Goal: Task Accomplishment & Management: Use online tool/utility

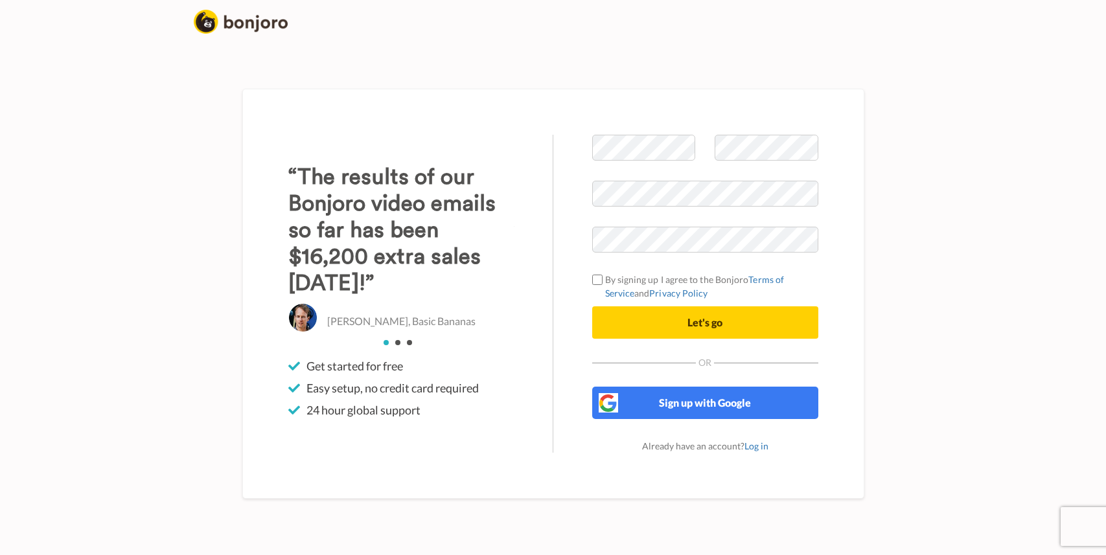
click at [690, 399] on span "Sign up with Google" at bounding box center [705, 403] width 92 height 12
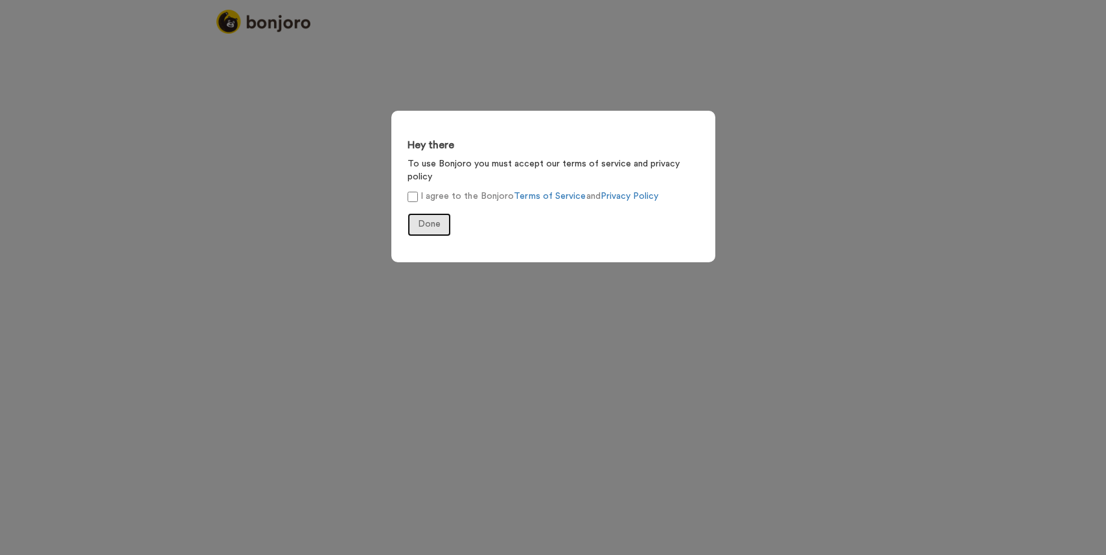
click at [433, 220] on span "Done" at bounding box center [429, 224] width 23 height 9
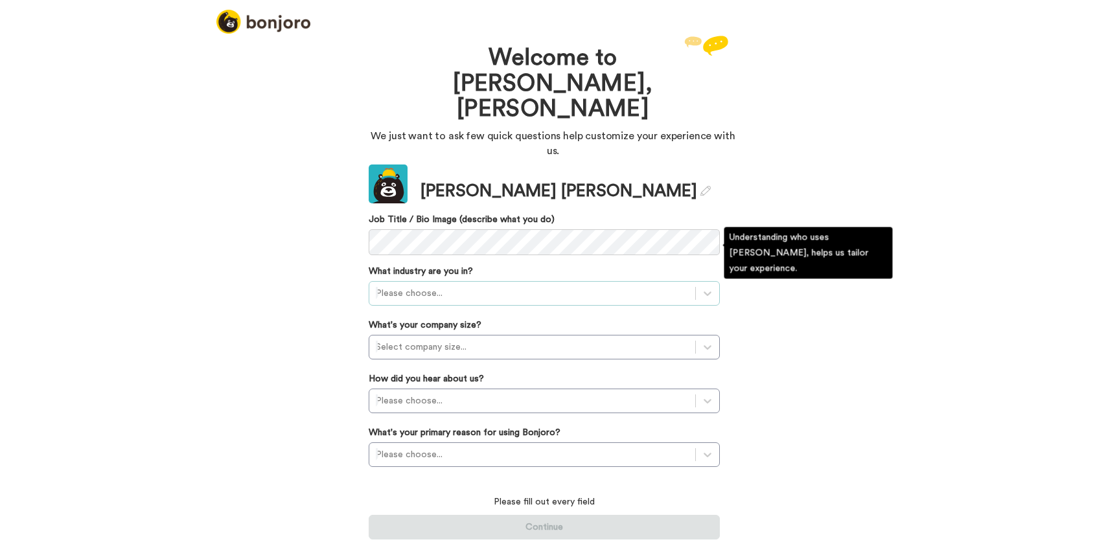
click at [487, 286] on div at bounding box center [532, 294] width 313 height 16
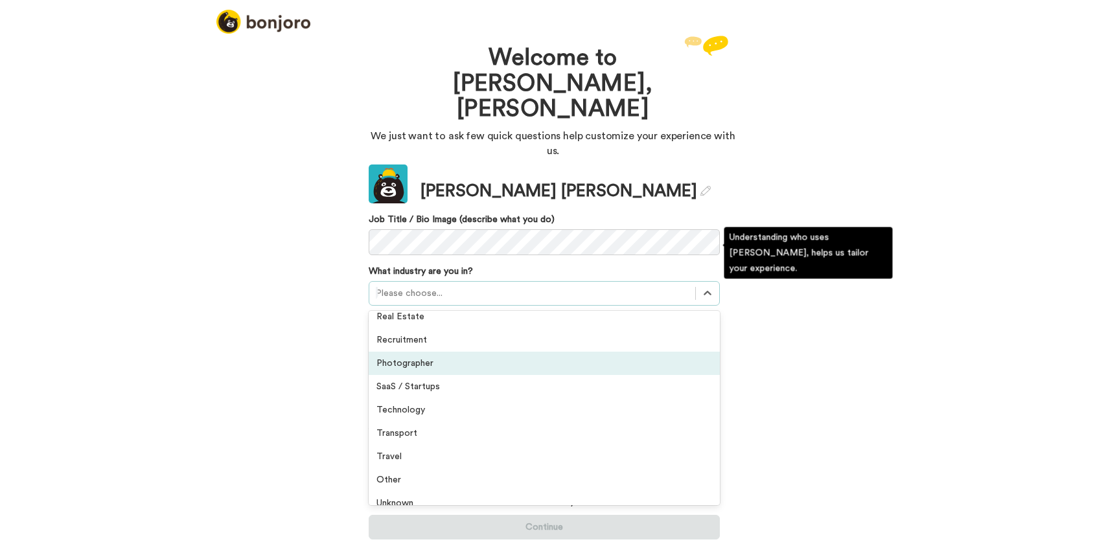
scroll to position [301, 0]
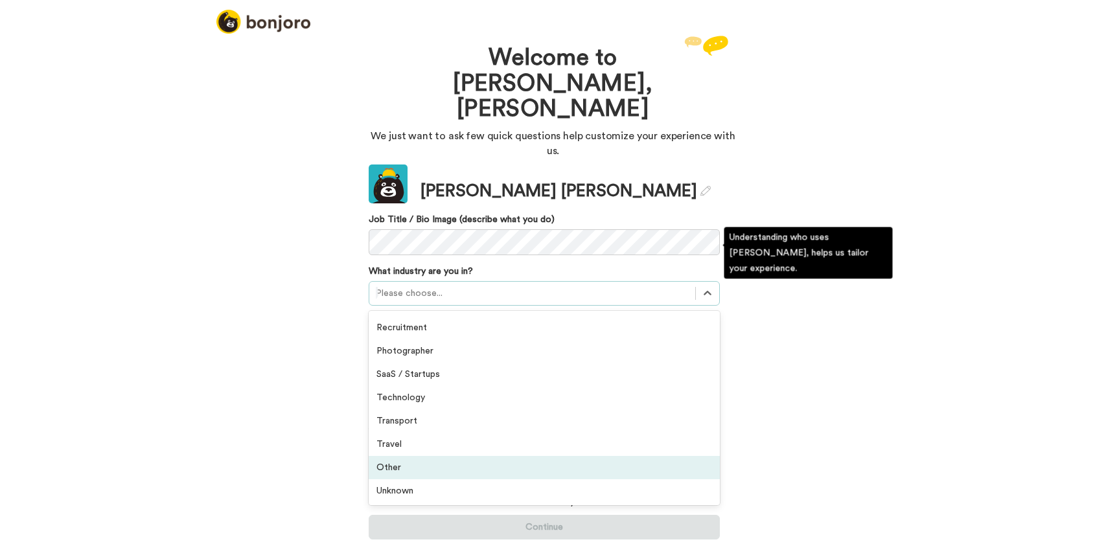
click at [424, 456] on div "Other" at bounding box center [544, 467] width 351 height 23
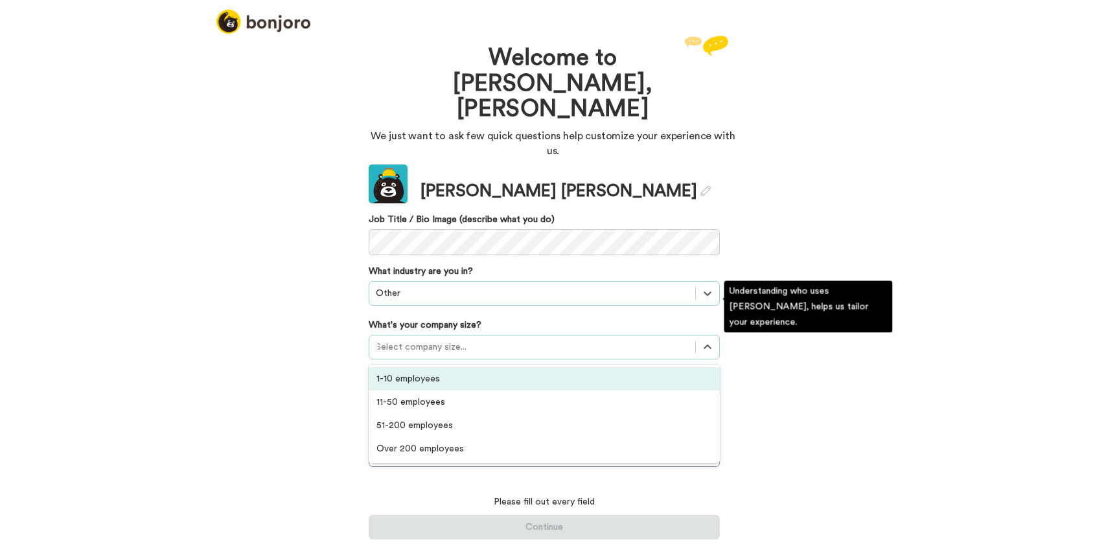
click at [452, 339] on div at bounding box center [532, 347] width 313 height 16
click at [440, 367] on div "1-10 employees" at bounding box center [544, 378] width 351 height 23
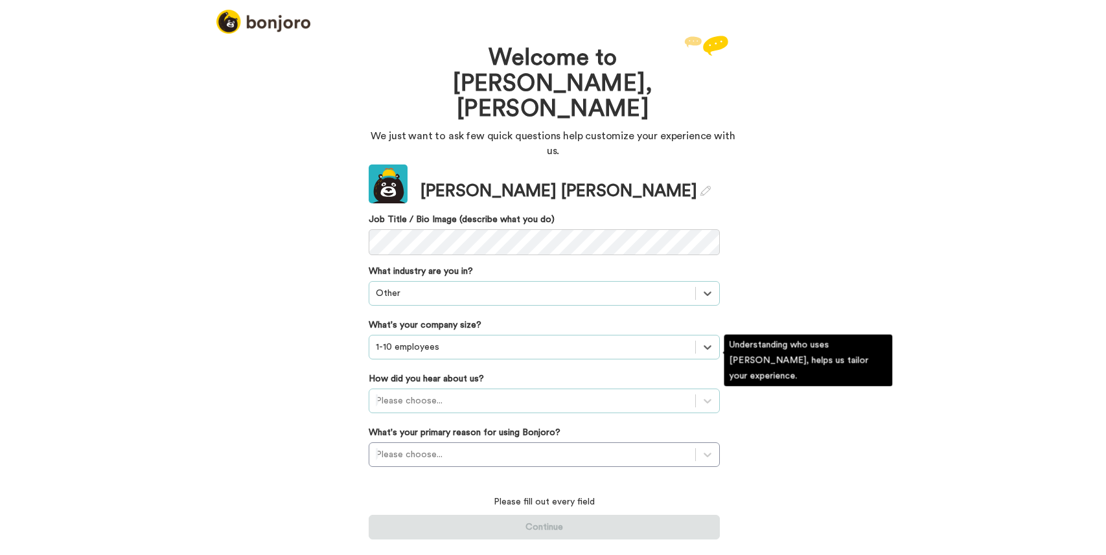
scroll to position [0, 0]
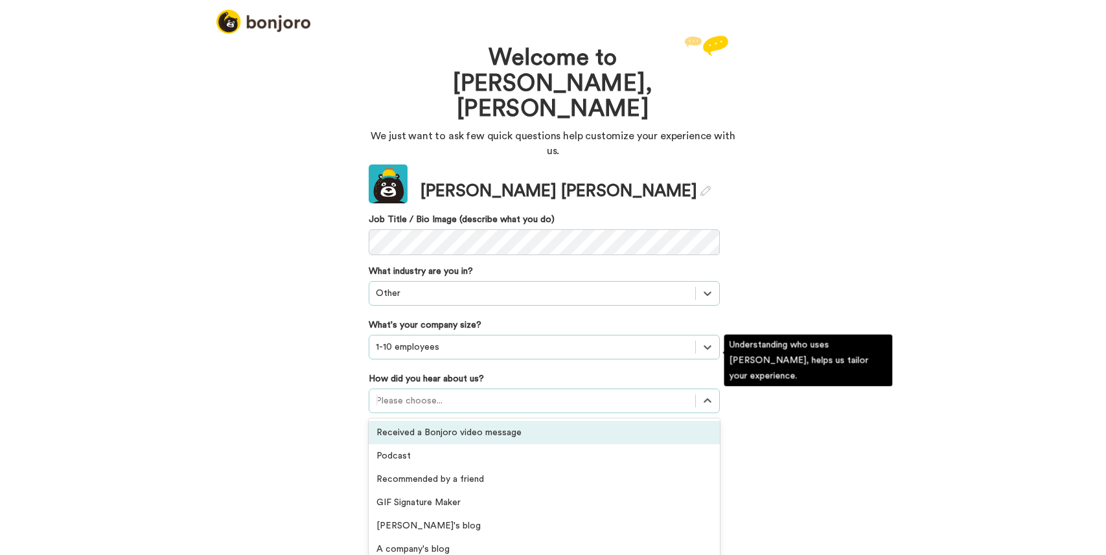
click at [437, 393] on div at bounding box center [532, 401] width 313 height 16
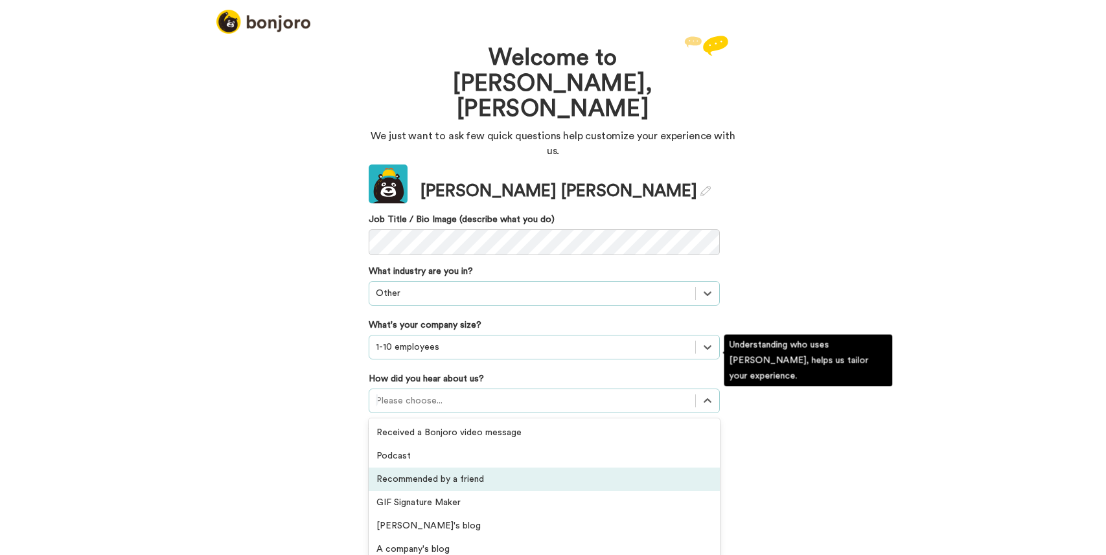
click at [438, 468] on div "Recommended by a friend" at bounding box center [544, 479] width 351 height 23
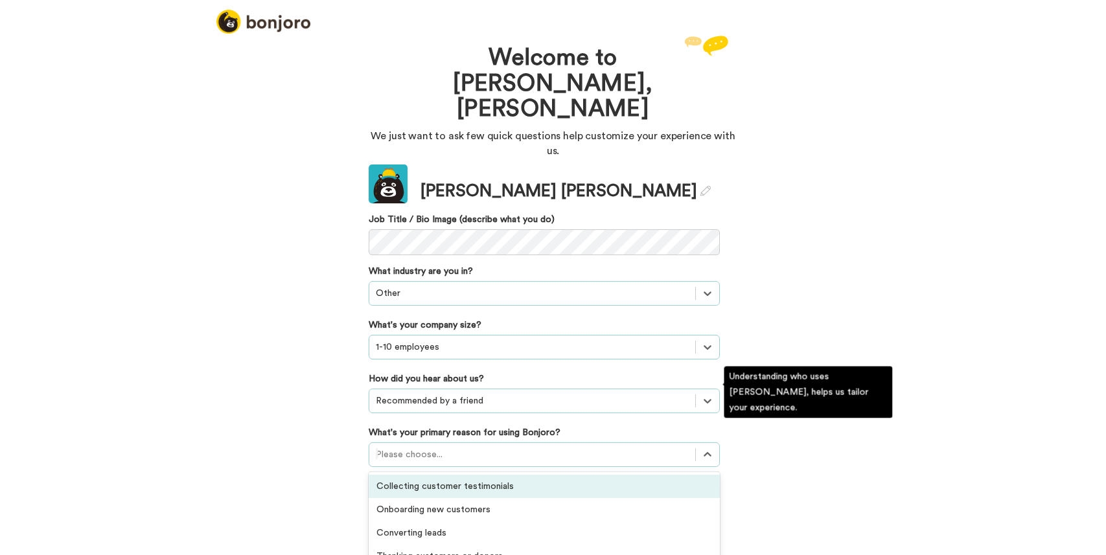
click at [442, 443] on div "option Collecting customer testimonials focused, 1 of 6. 6 results available. U…" at bounding box center [544, 455] width 351 height 25
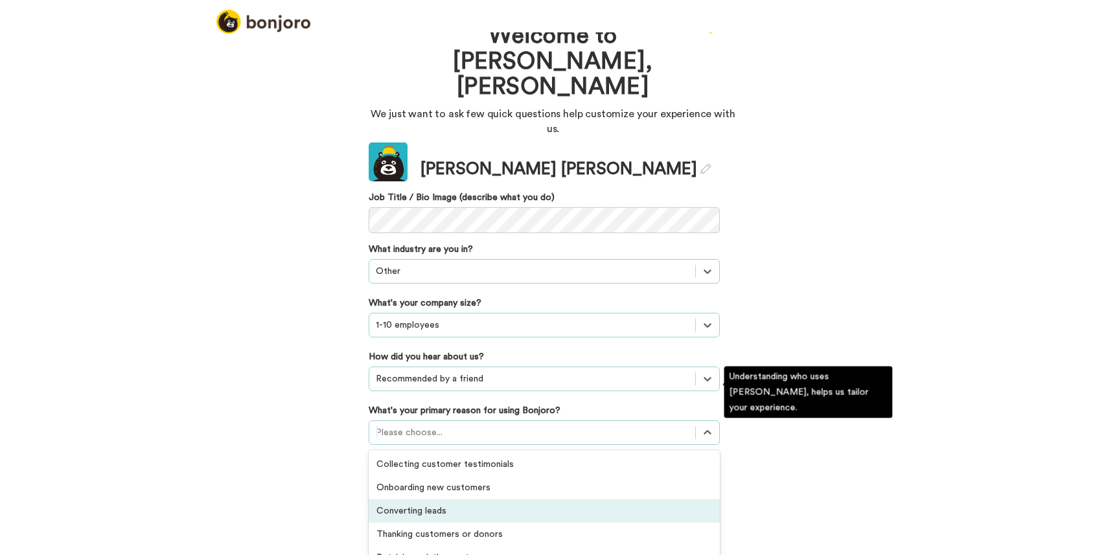
click at [467, 500] on div "Converting leads" at bounding box center [544, 511] width 351 height 23
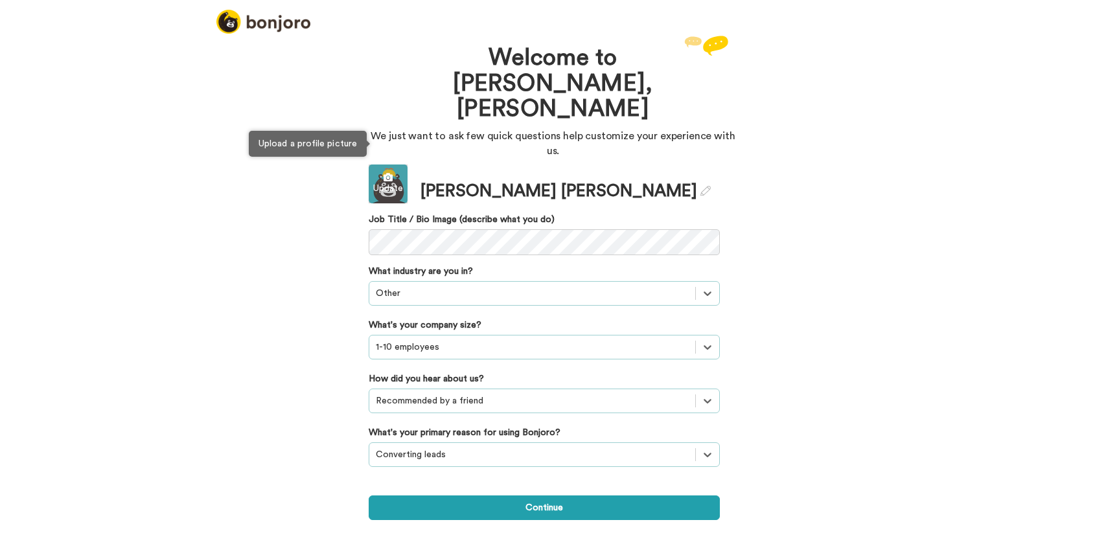
click at [398, 182] on div "Update" at bounding box center [388, 188] width 39 height 13
click at [389, 165] on div "Update" at bounding box center [388, 184] width 39 height 39
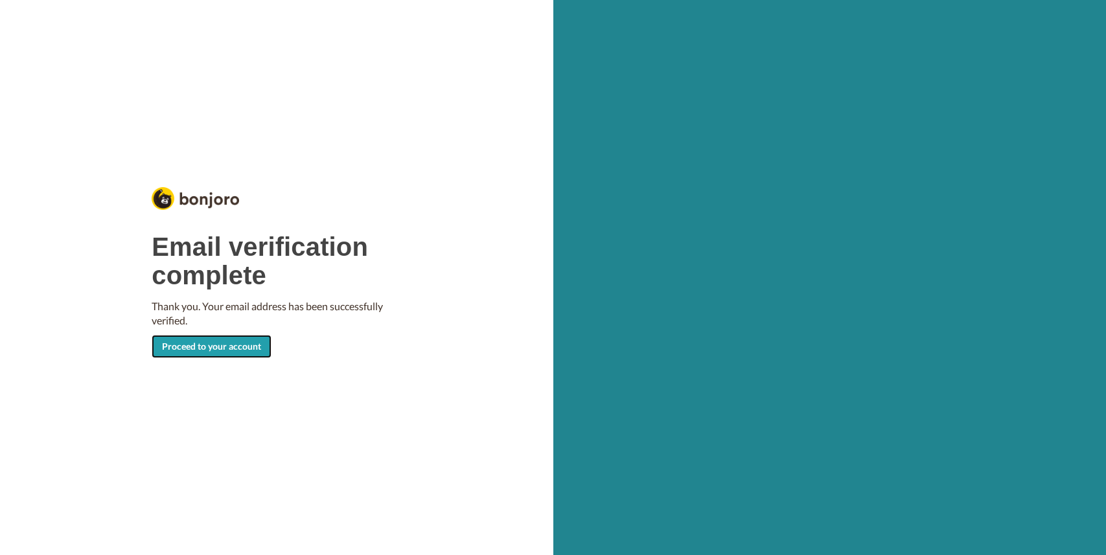
click at [245, 343] on link "Proceed to your account" at bounding box center [212, 346] width 120 height 23
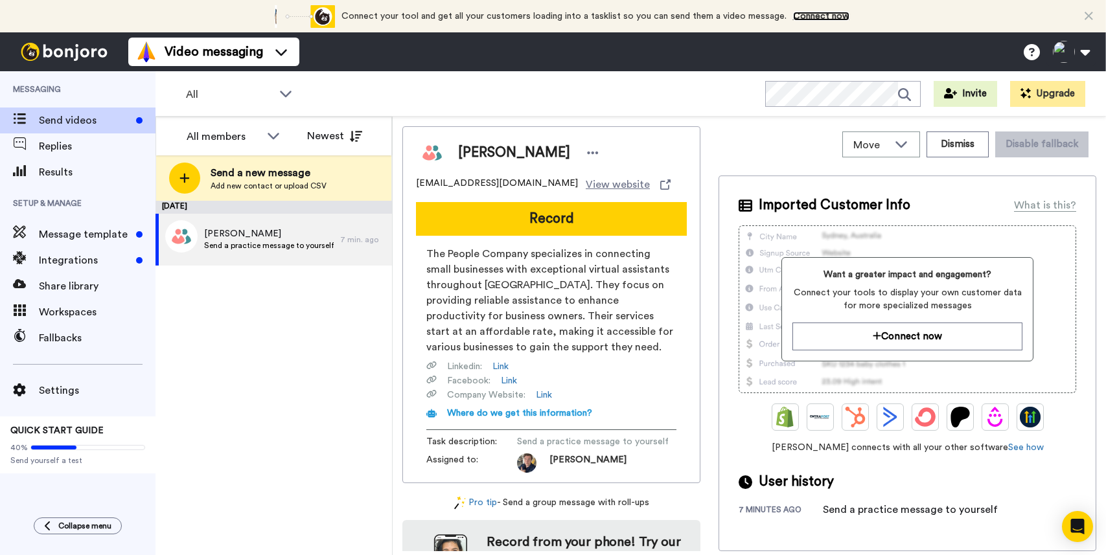
click at [816, 16] on link "Connect now" at bounding box center [821, 16] width 56 height 9
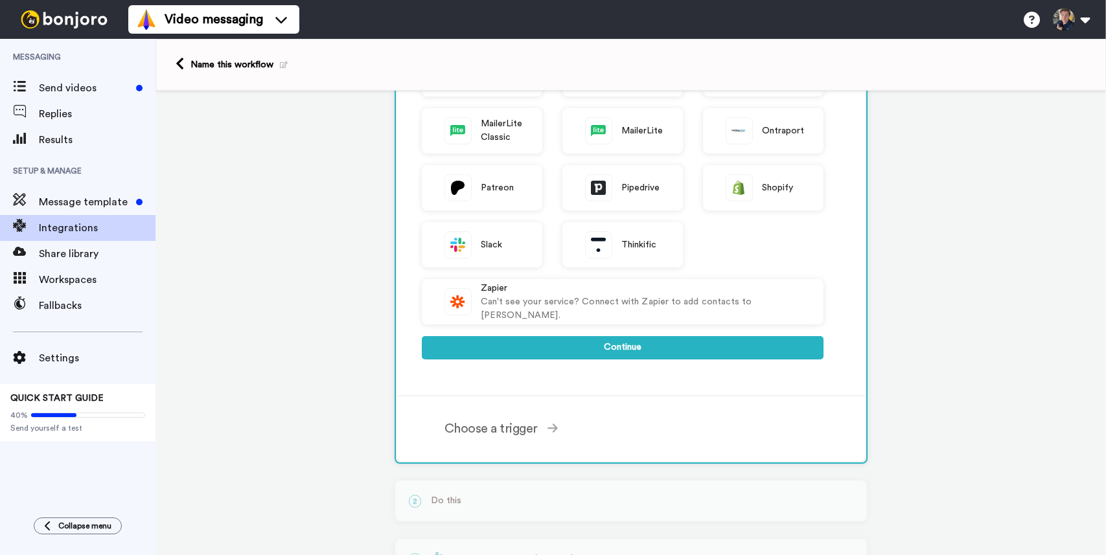
scroll to position [323, 0]
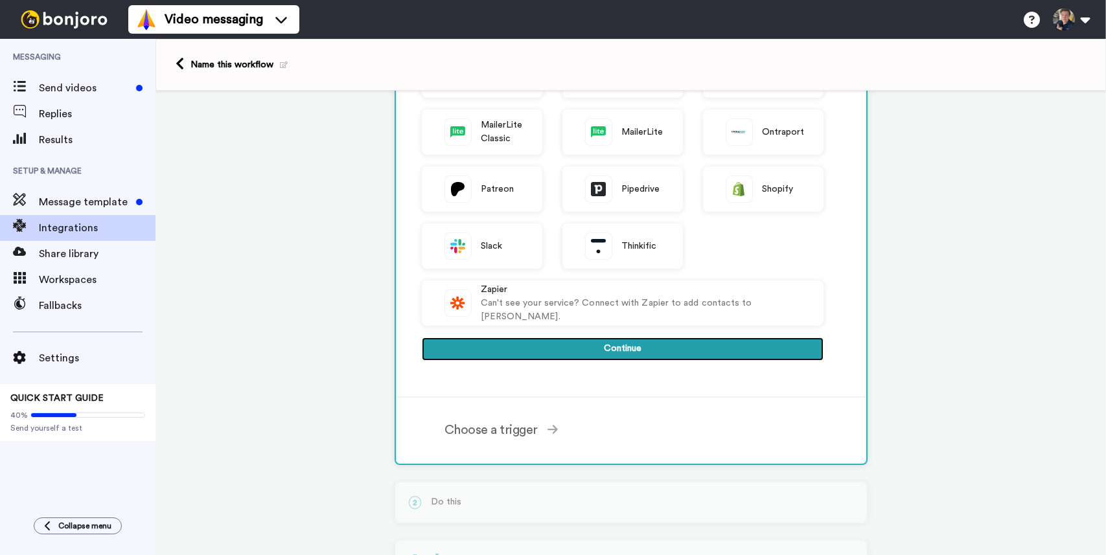
click at [563, 345] on button "Continue" at bounding box center [623, 349] width 402 height 23
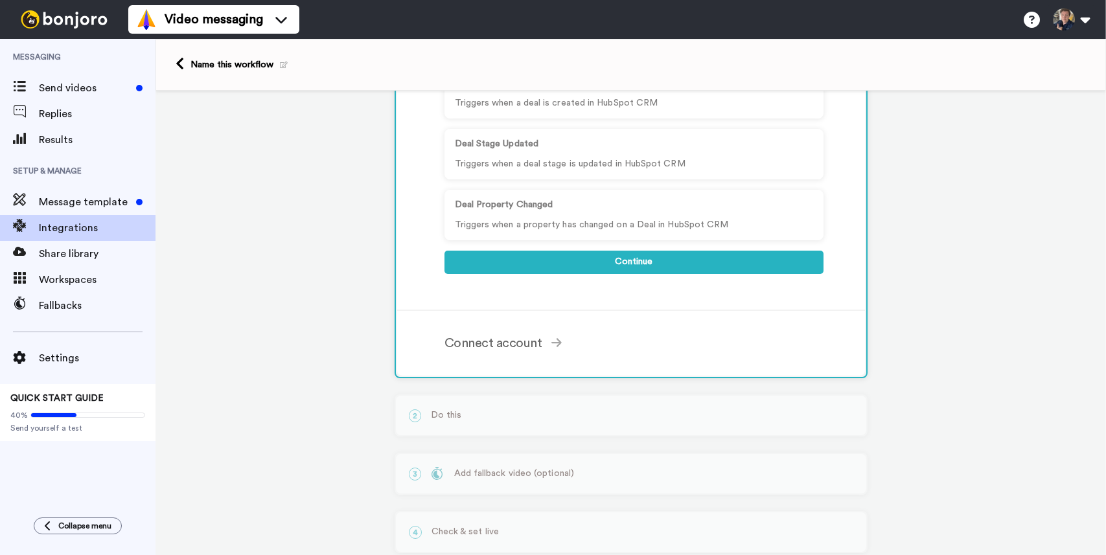
click at [563, 345] on div "Connect account" at bounding box center [633, 343] width 379 height 19
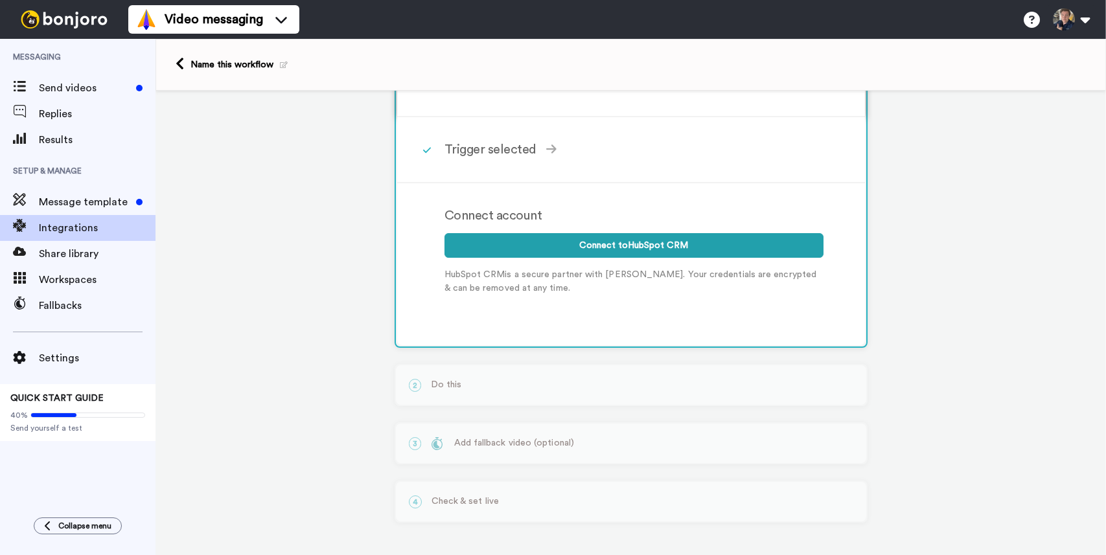
scroll to position [0, 0]
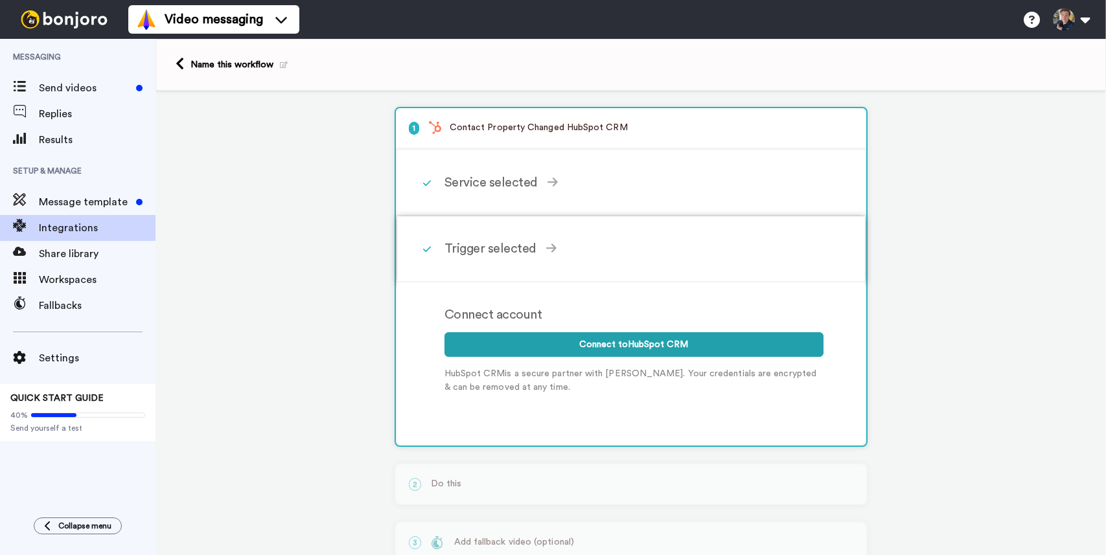
click at [526, 254] on div "Trigger selected" at bounding box center [633, 248] width 379 height 19
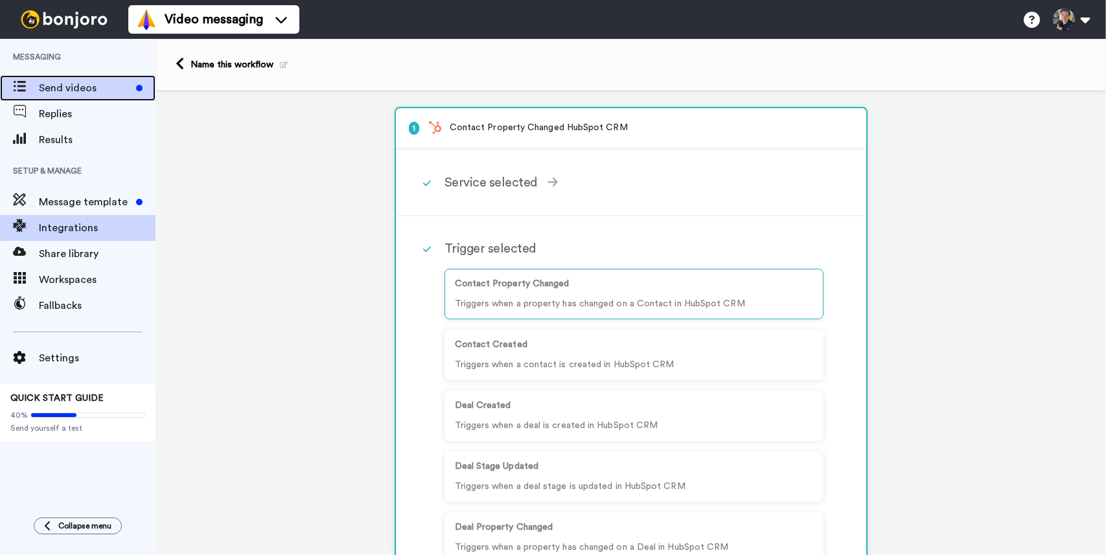
click at [54, 91] on span "Send videos" at bounding box center [85, 88] width 92 height 16
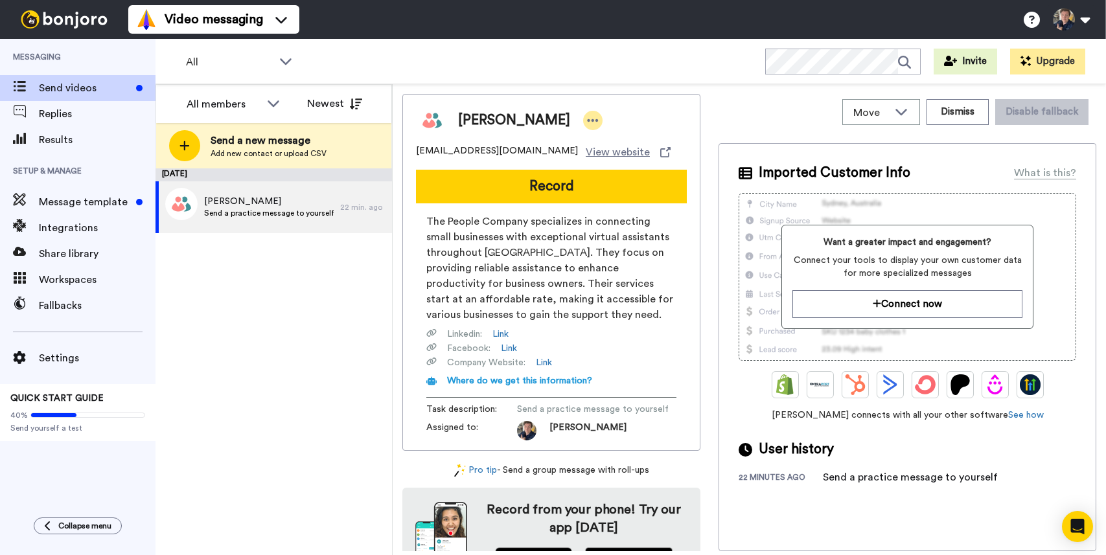
click at [583, 128] on div at bounding box center [592, 120] width 19 height 19
click at [544, 199] on li "Dismiss" at bounding box center [548, 197] width 94 height 18
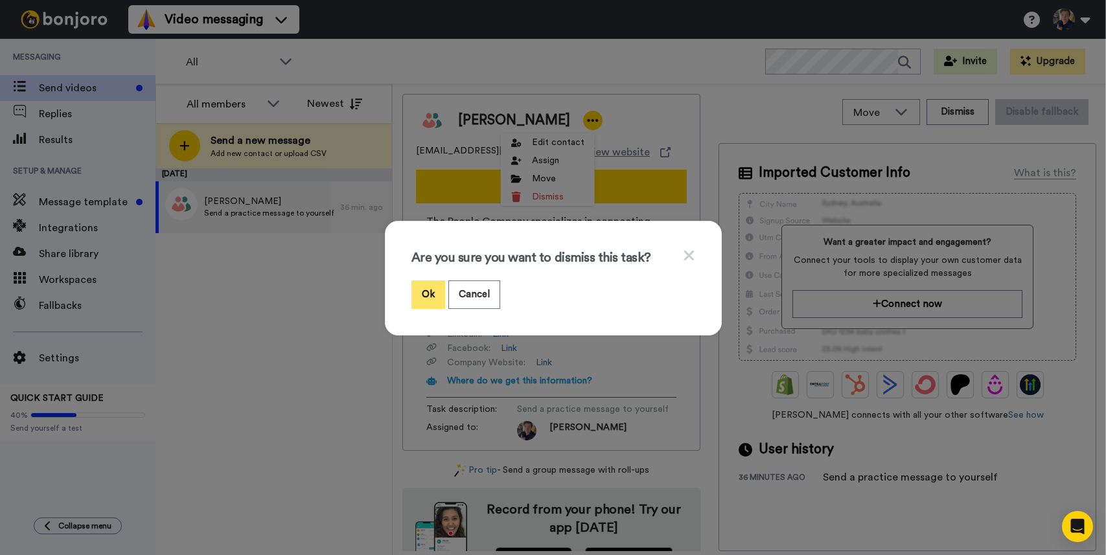
click at [432, 297] on button "Ok" at bounding box center [428, 295] width 34 height 28
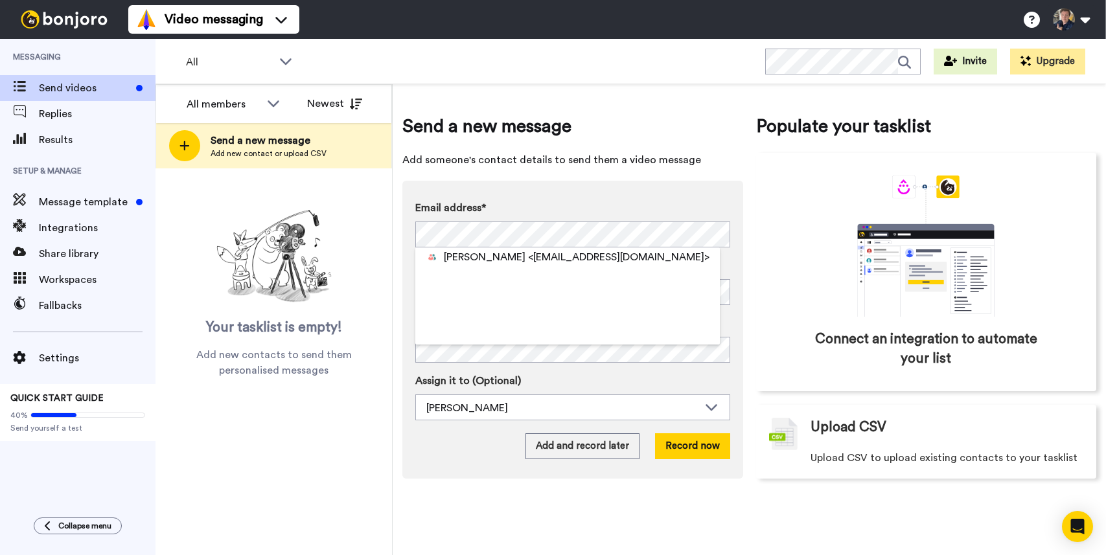
click at [575, 150] on div "Send a new message Add someone's contact details to send them a video message E…" at bounding box center [572, 295] width 341 height 365
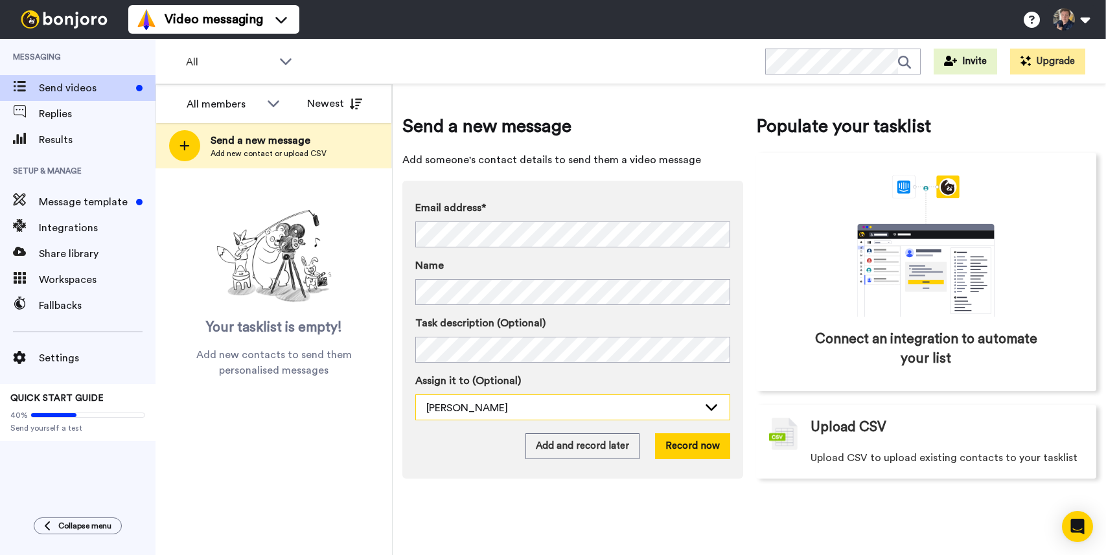
click at [610, 406] on div "Nathan Sykes" at bounding box center [562, 408] width 272 height 16
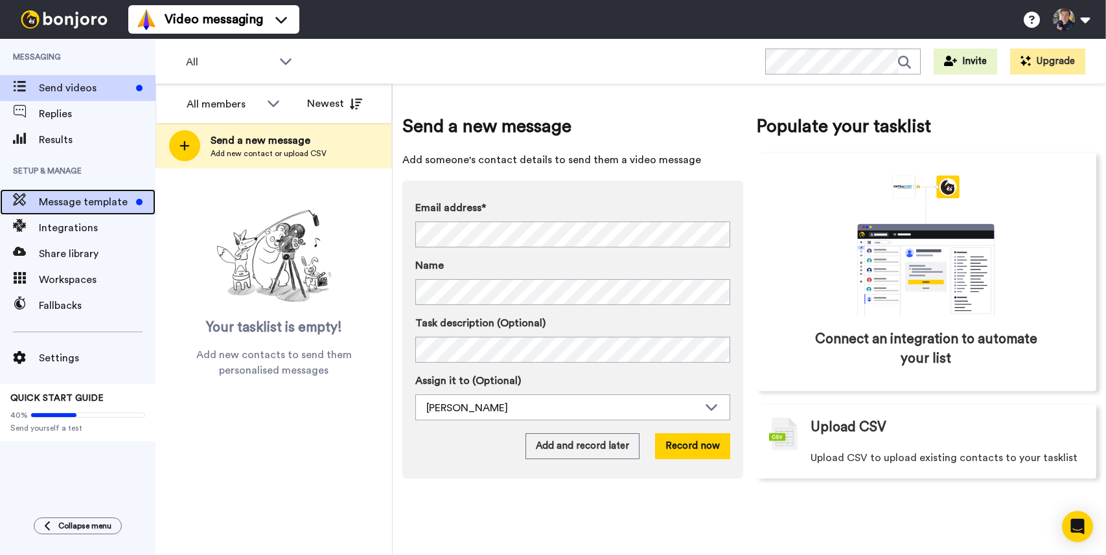
click at [64, 205] on span "Message template" at bounding box center [85, 202] width 92 height 16
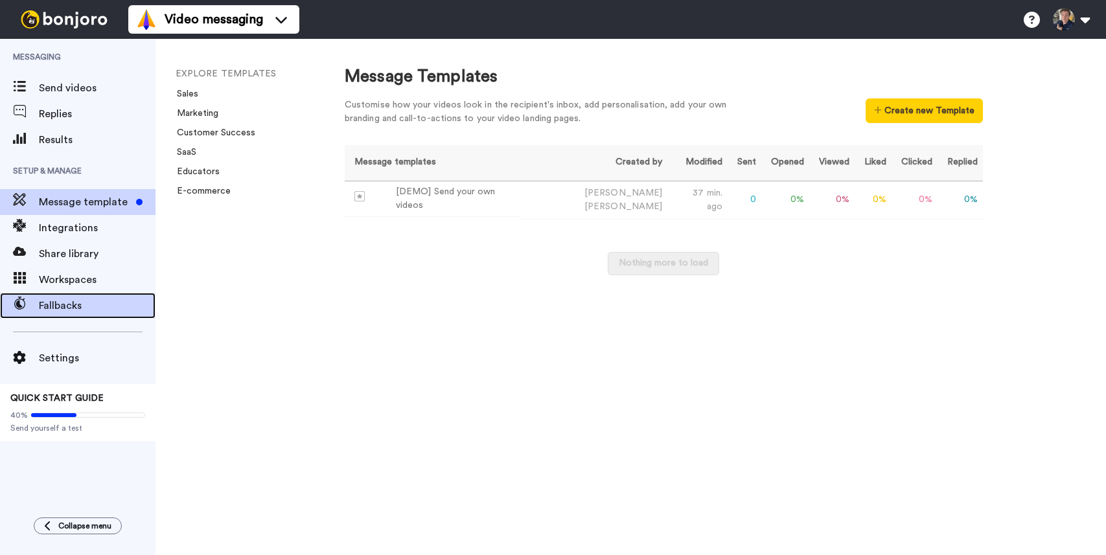
click at [86, 301] on span "Fallbacks" at bounding box center [97, 306] width 117 height 16
